Goal: Transaction & Acquisition: Purchase product/service

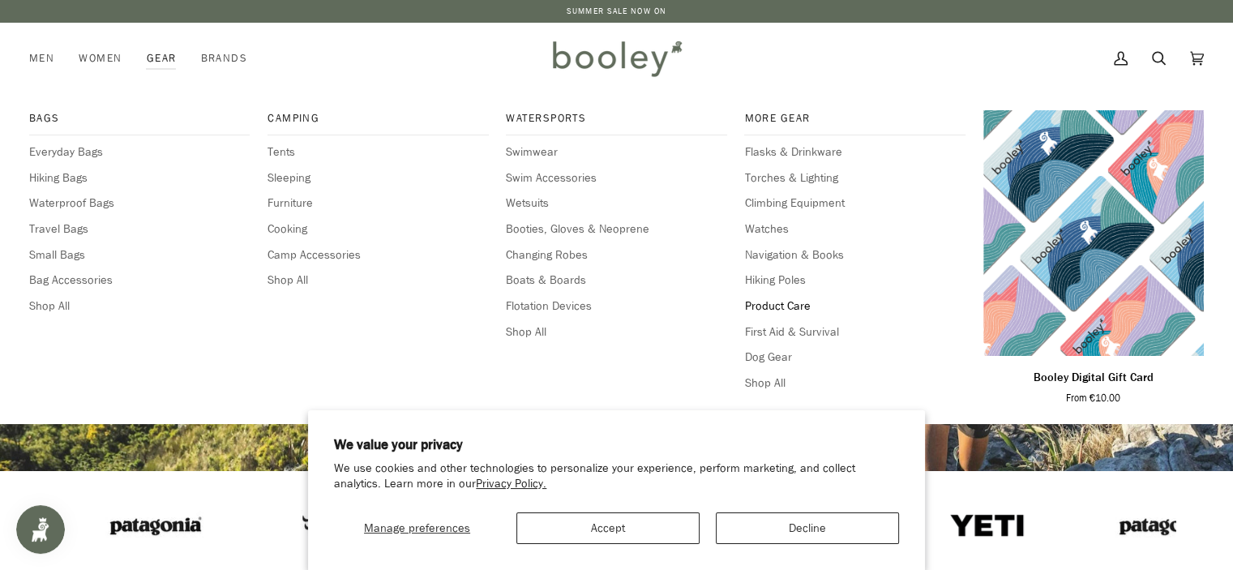
click at [788, 307] on span "Product Care" at bounding box center [854, 307] width 221 height 18
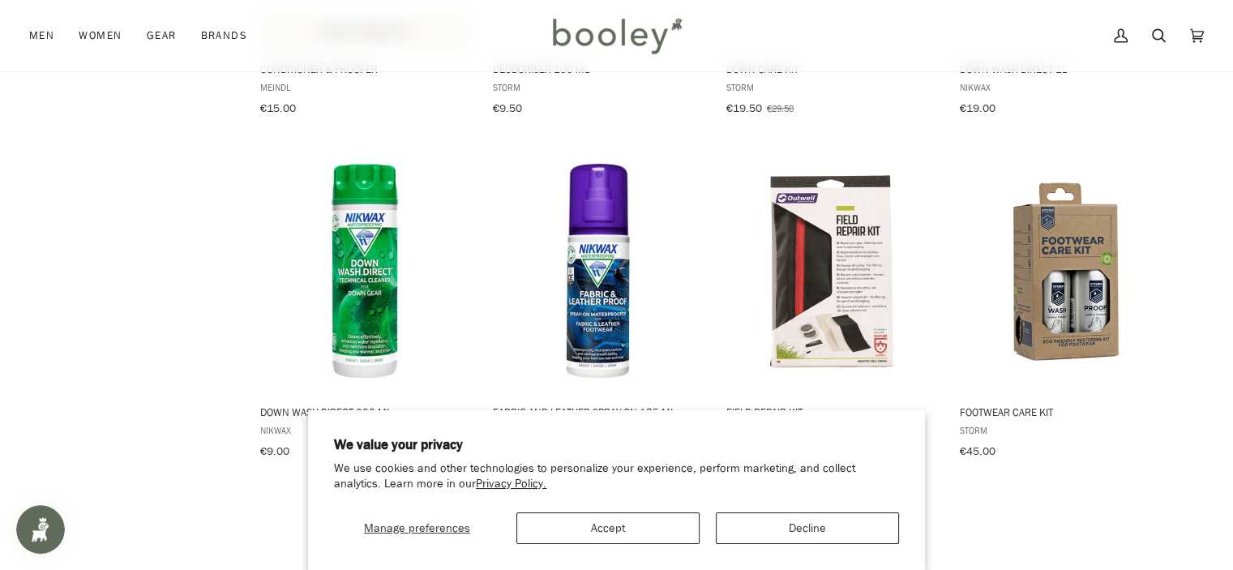
scroll to position [1865, 0]
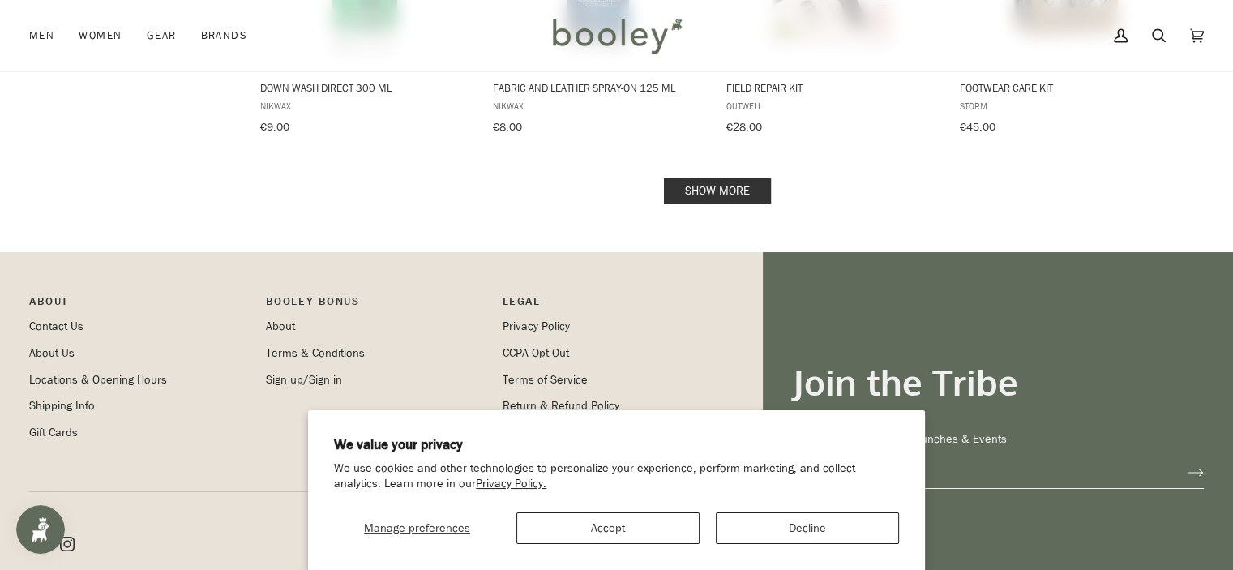
click at [740, 183] on link "Show more" at bounding box center [717, 190] width 107 height 25
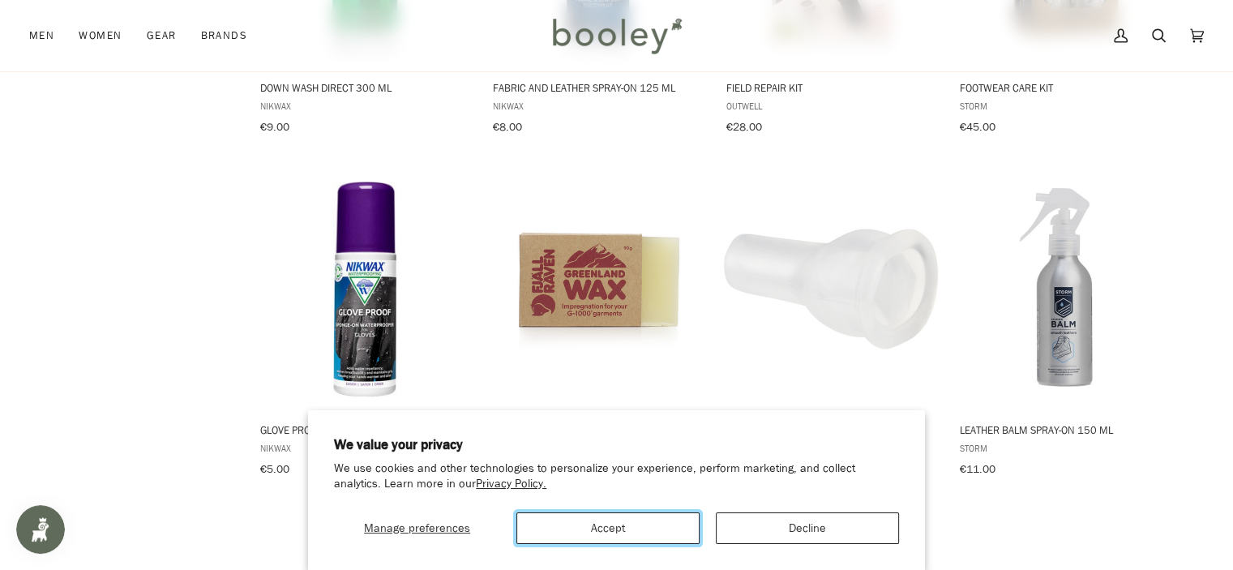
click at [650, 521] on button "Accept" at bounding box center [608, 528] width 183 height 32
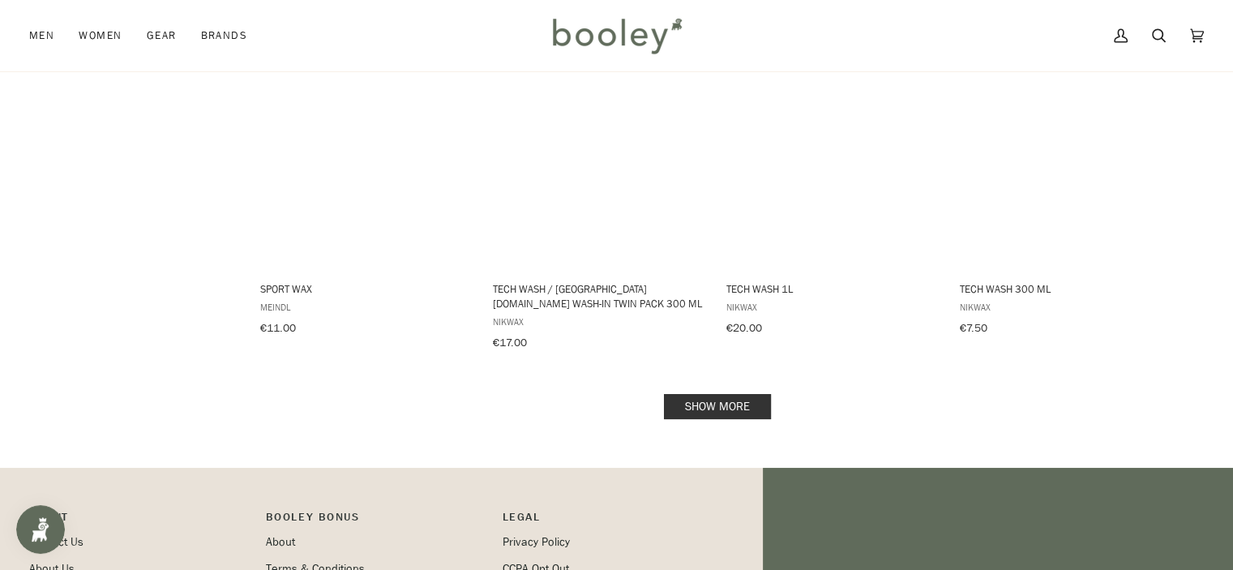
scroll to position [3568, 0]
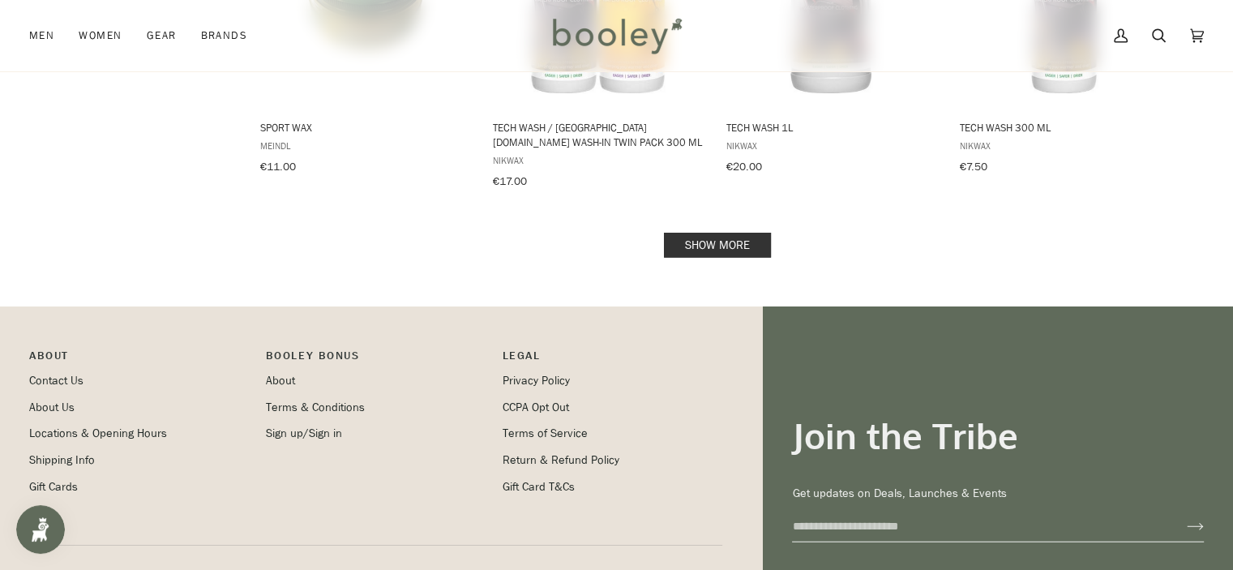
drag, startPoint x: 585, startPoint y: 349, endPoint x: 141, endPoint y: 286, distance: 448.7
drag, startPoint x: 141, startPoint y: 286, endPoint x: 743, endPoint y: 233, distance: 604.0
click at [742, 234] on link "Show more" at bounding box center [717, 245] width 107 height 25
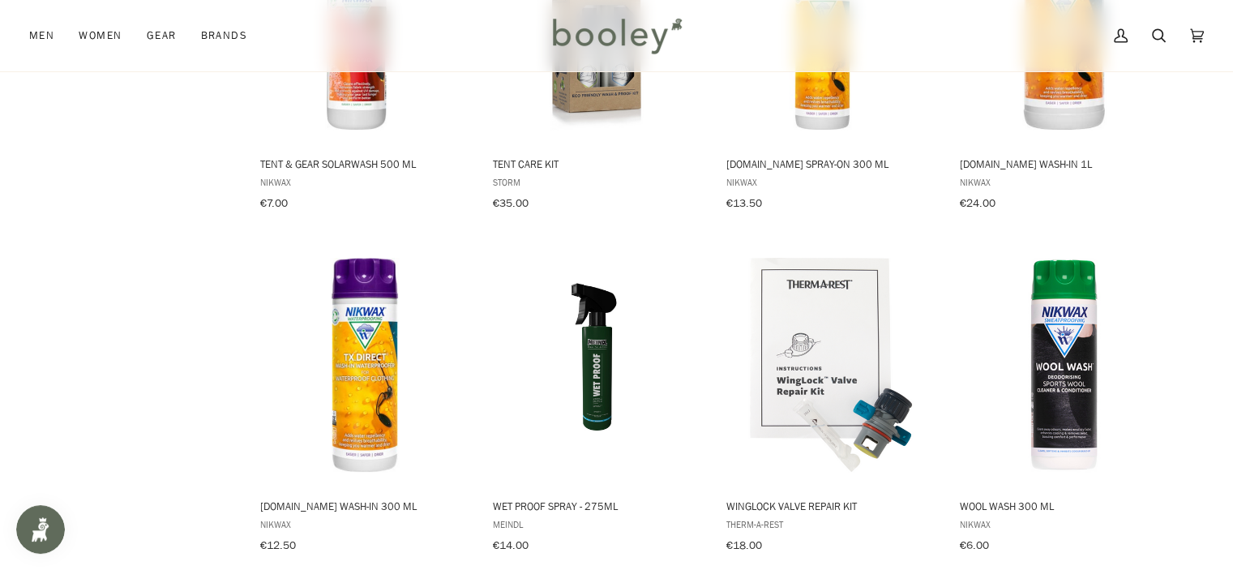
scroll to position [4054, 0]
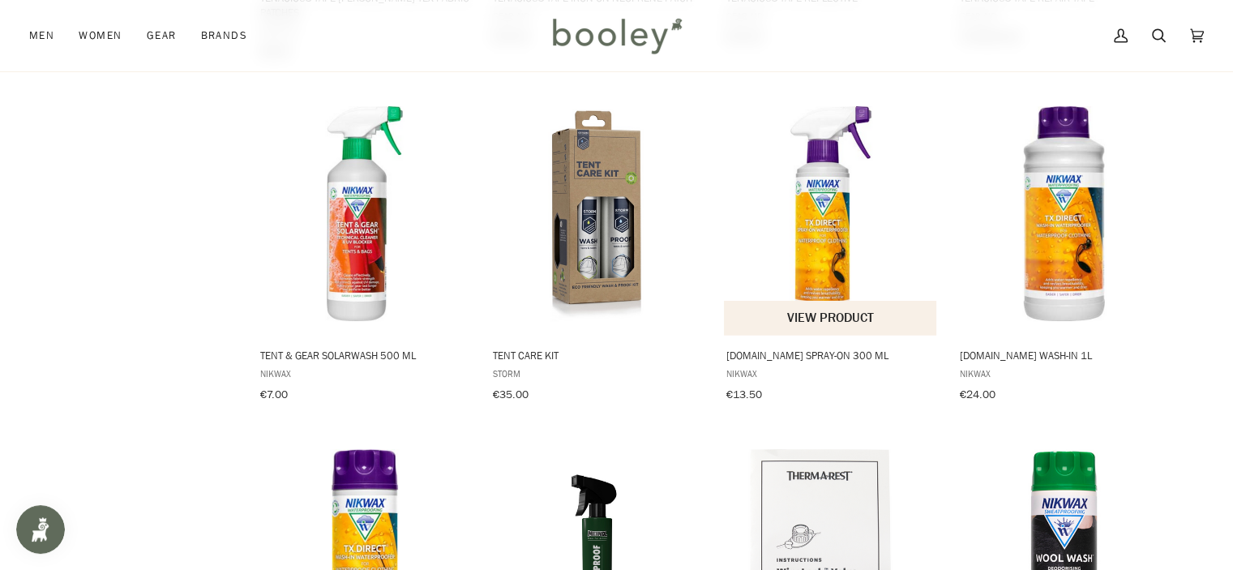
click at [762, 244] on img "TX.Direct Spray-On 300 ml" at bounding box center [831, 213] width 215 height 215
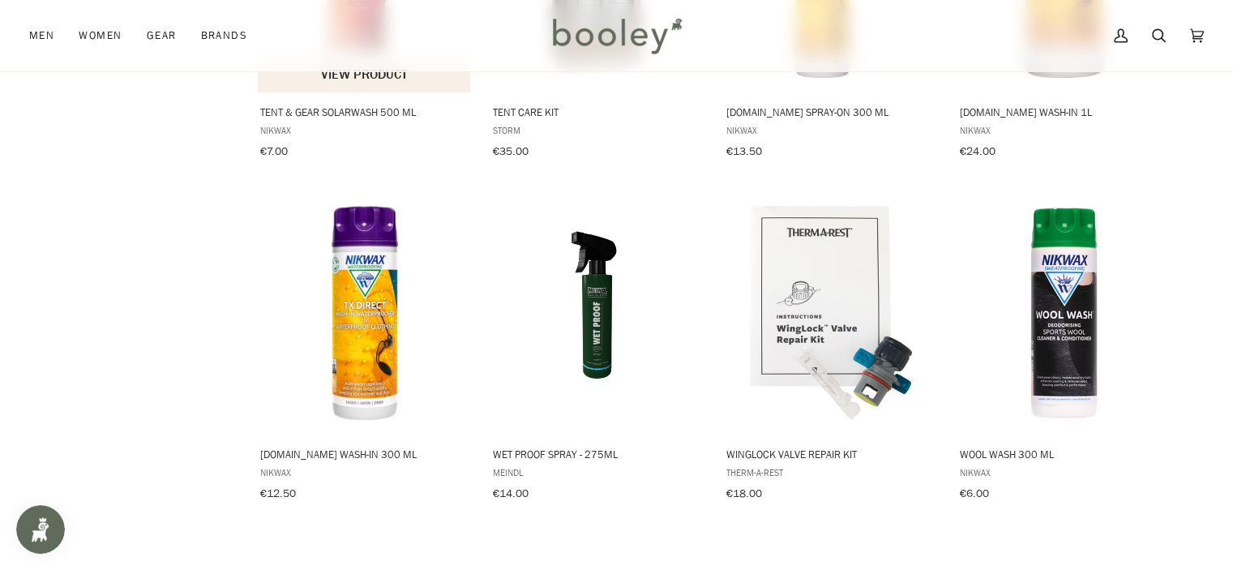
scroll to position [3892, 0]
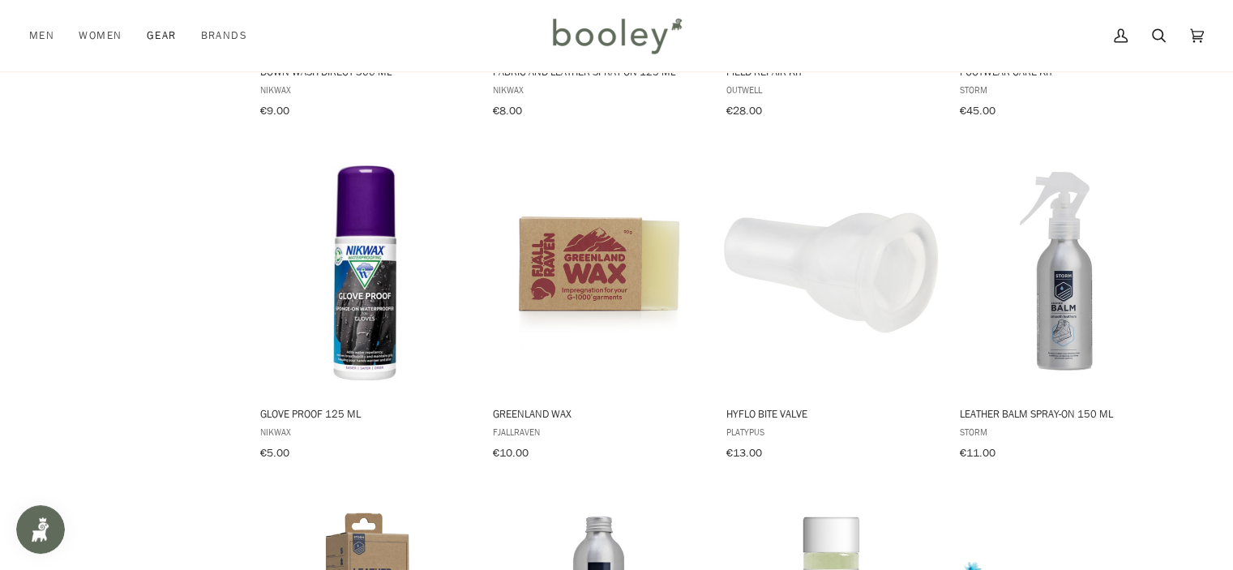
scroll to position [1865, 0]
